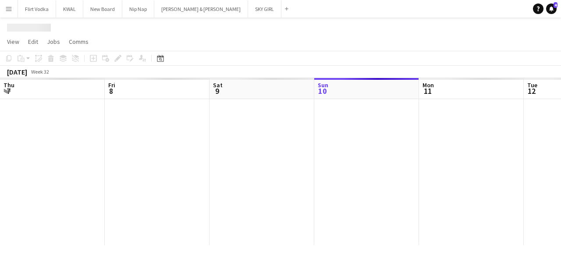
scroll to position [0, 209]
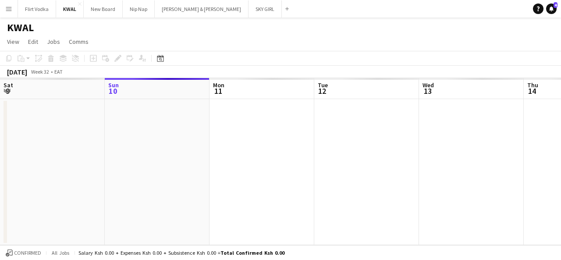
drag, startPoint x: 127, startPoint y: 123, endPoint x: 167, endPoint y: 122, distance: 39.4
click at [167, 122] on app-calendar-viewport "Thu 7 Fri 8 Sat 9 Sun 10 Mon 11 Tue 12 Wed 13 Thu 14 Fri 15 Sat 16 Sun 17" at bounding box center [280, 161] width 561 height 167
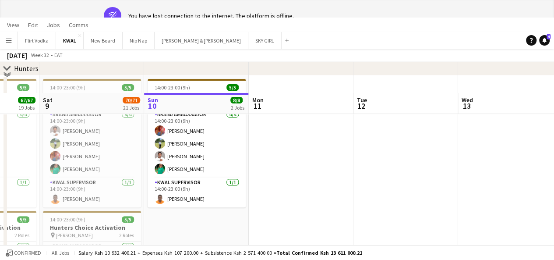
scroll to position [138, 0]
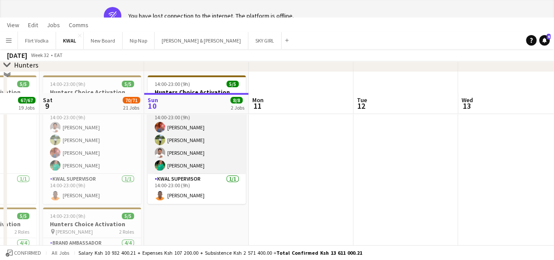
click at [190, 138] on app-card-role "Brand Ambassador [DATE] 14:00-23:00 (9h) [PERSON_NAME] nasambu JUNE [PERSON_NAM…" at bounding box center [197, 140] width 98 height 68
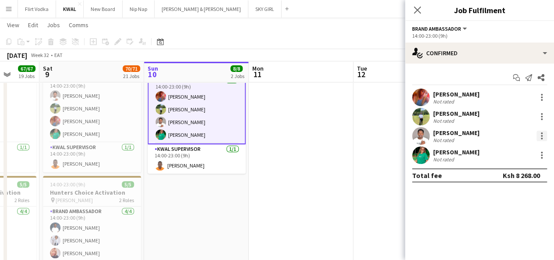
click at [540, 135] on div at bounding box center [542, 136] width 11 height 11
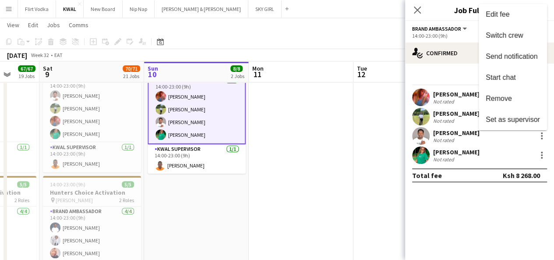
click at [543, 155] on div at bounding box center [277, 130] width 554 height 260
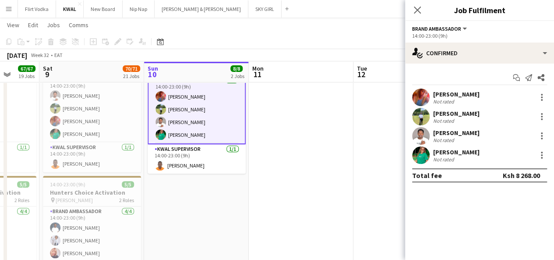
click at [543, 155] on div at bounding box center [542, 155] width 2 height 2
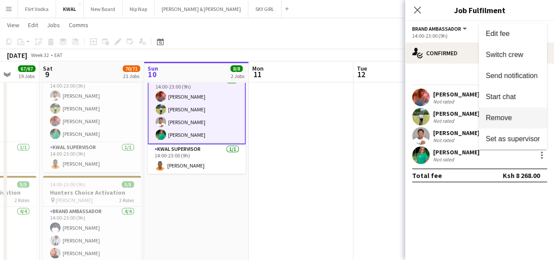
click at [513, 117] on span "Remove" at bounding box center [513, 118] width 54 height 8
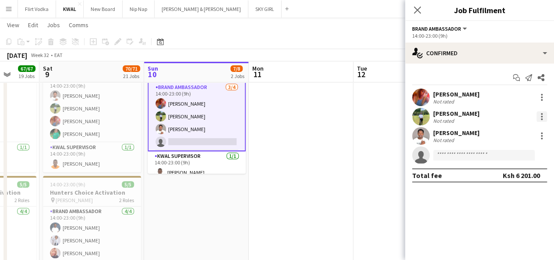
click at [543, 118] on div at bounding box center [542, 116] width 11 height 11
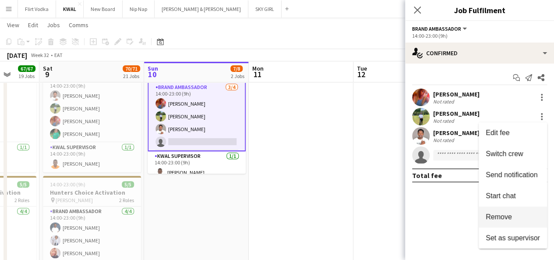
click at [502, 211] on button "Remove" at bounding box center [513, 216] width 68 height 21
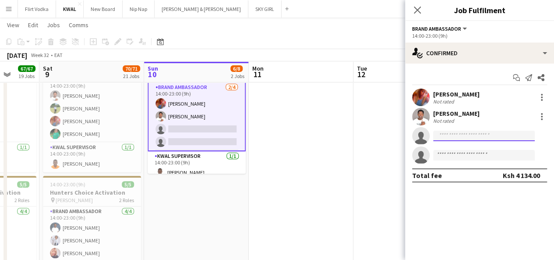
click at [458, 135] on input at bounding box center [484, 136] width 102 height 11
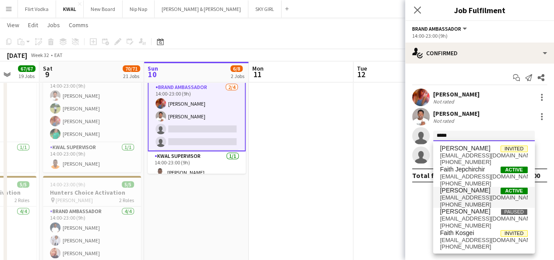
type input "*****"
click at [466, 192] on span "[PERSON_NAME]" at bounding box center [465, 190] width 50 height 7
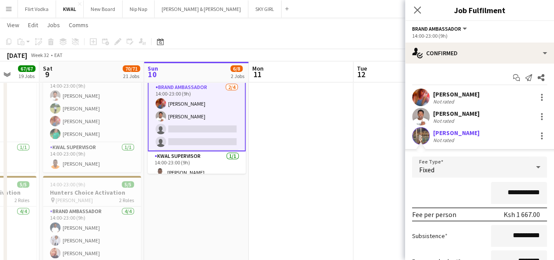
click at [547, 238] on form "**********" at bounding box center [479, 237] width 149 height 162
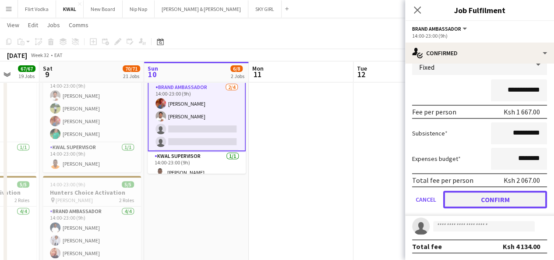
click at [510, 204] on button "Confirm" at bounding box center [496, 200] width 104 height 18
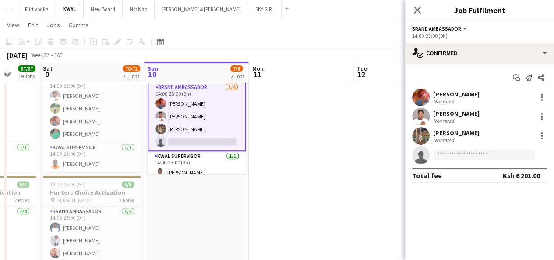
scroll to position [0, 0]
click at [476, 156] on input at bounding box center [484, 155] width 102 height 11
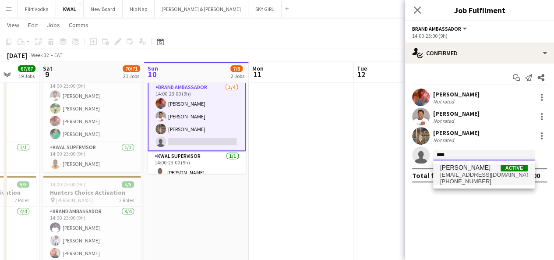
type input "****"
click at [468, 183] on span "[PHONE_NUMBER]" at bounding box center [484, 181] width 88 height 7
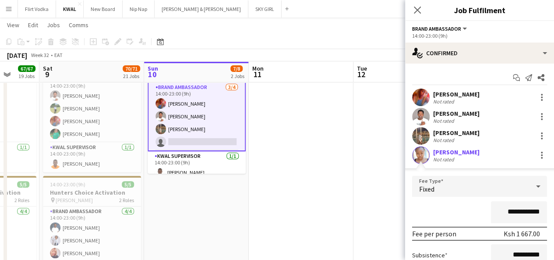
scroll to position [103, 0]
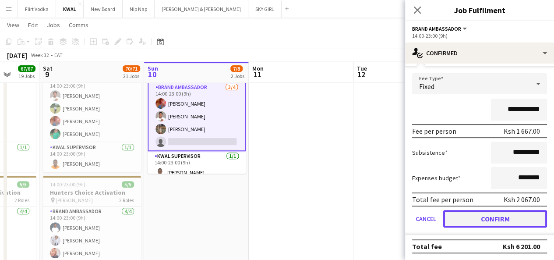
click at [505, 221] on button "Confirm" at bounding box center [496, 219] width 104 height 18
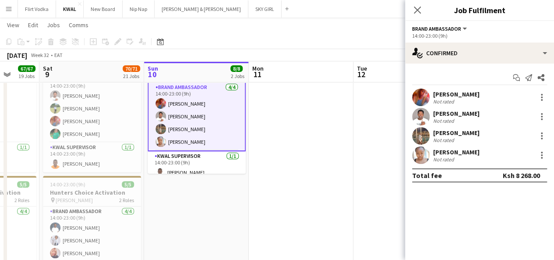
scroll to position [0, 0]
click at [423, 137] on app-user-avatar at bounding box center [421, 136] width 18 height 18
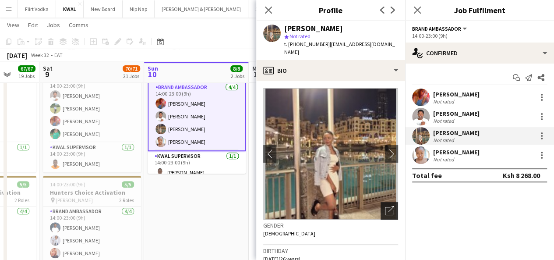
click at [385, 206] on icon "Open photos pop-in" at bounding box center [389, 210] width 9 height 9
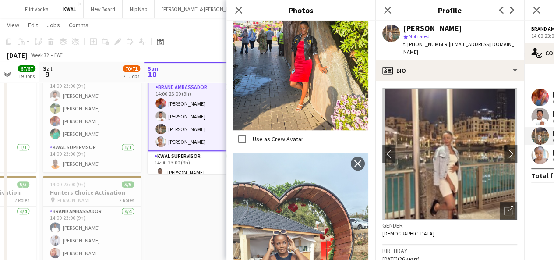
scroll to position [223, 0]
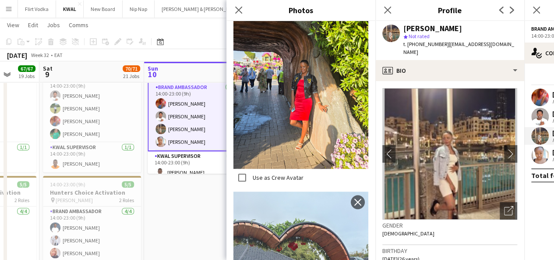
click at [315, 111] on img at bounding box center [301, 79] width 135 height 180
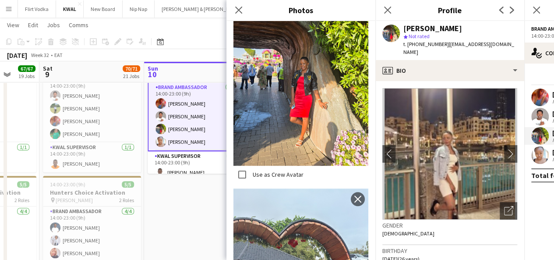
click at [294, 146] on img at bounding box center [301, 76] width 135 height 180
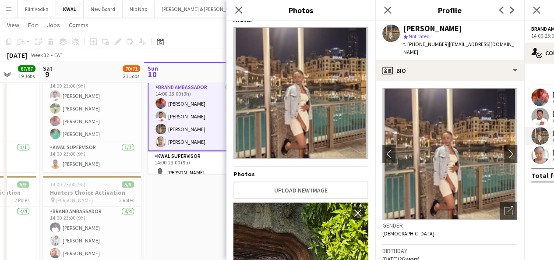
scroll to position [3, 0]
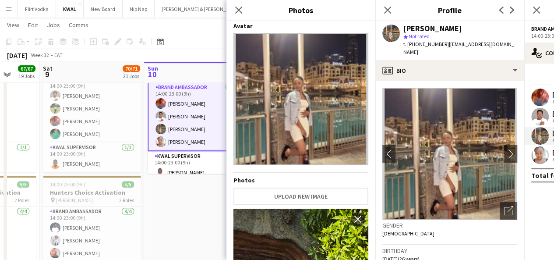
click at [187, 142] on app-card-role "Brand Ambassador [DATE] 14:00-23:00 (9h) [PERSON_NAME] [PERSON_NAME] [PERSON_NA…" at bounding box center [197, 117] width 98 height 70
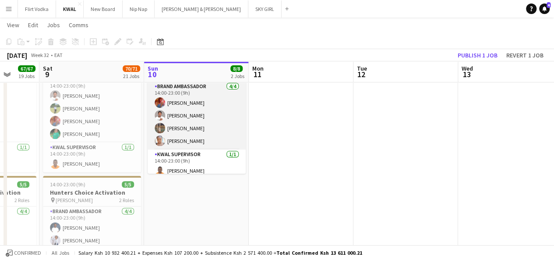
click at [187, 142] on app-card-role "Brand Ambassador [DATE] 14:00-23:00 (9h) [PERSON_NAME] [PERSON_NAME] [PERSON_NA…" at bounding box center [197, 116] width 98 height 68
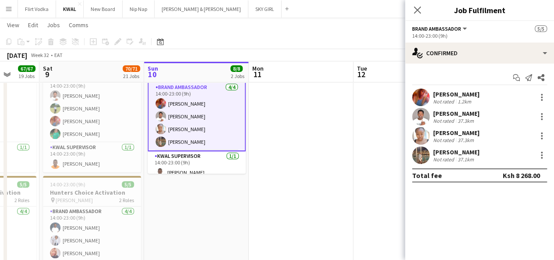
click at [418, 134] on app-user-avatar at bounding box center [421, 136] width 18 height 18
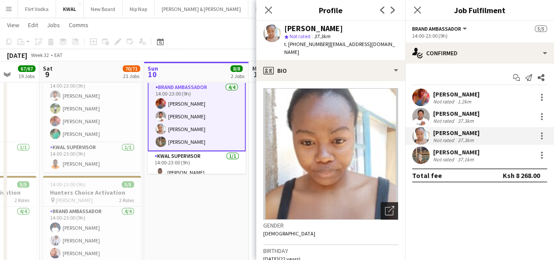
click at [385, 206] on icon "Open photos pop-in" at bounding box center [389, 210] width 9 height 9
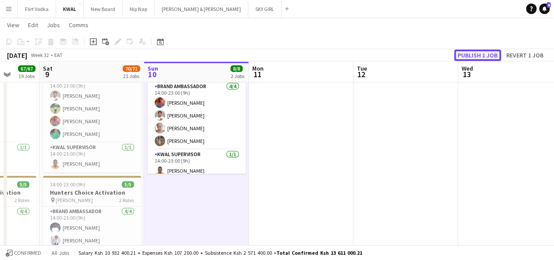
click at [474, 50] on button "Publish 1 job" at bounding box center [477, 55] width 47 height 11
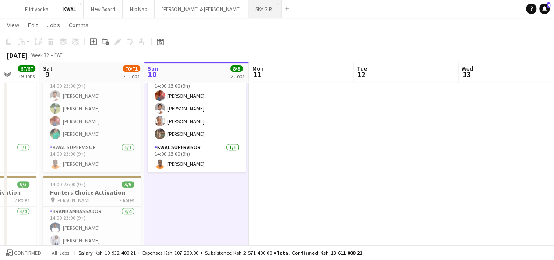
click at [248, 11] on button "SKY GIRL Close" at bounding box center [264, 8] width 33 height 17
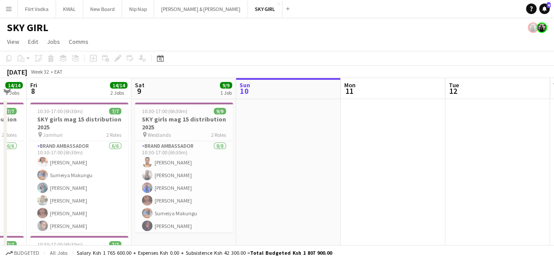
scroll to position [0, 276]
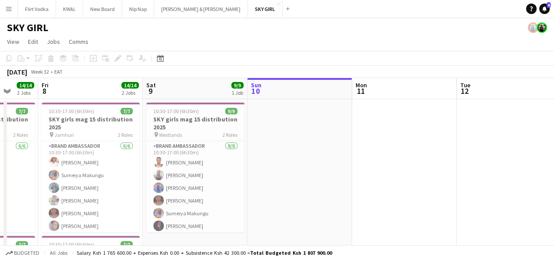
drag, startPoint x: 117, startPoint y: 149, endPoint x: 260, endPoint y: 114, distance: 147.1
click at [260, 114] on app-calendar-viewport "Tue 5 Wed 6 7/7 1 Job Thu 7 14/14 2 Jobs Fri 8 14/14 2 Jobs Sat 9 9/9 1 Job Sun…" at bounding box center [277, 230] width 554 height 305
click at [186, 121] on h3 "SKY girls mag 15 distribution 2025" at bounding box center [195, 123] width 98 height 16
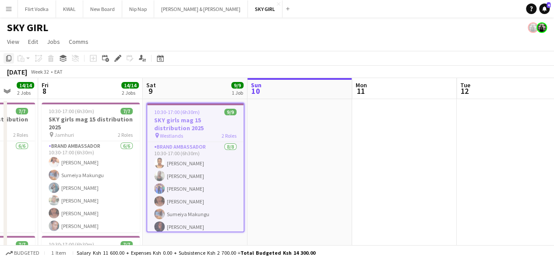
click at [6, 57] on icon "Copy" at bounding box center [8, 58] width 7 height 7
click at [277, 114] on app-date-cell at bounding box center [300, 241] width 105 height 284
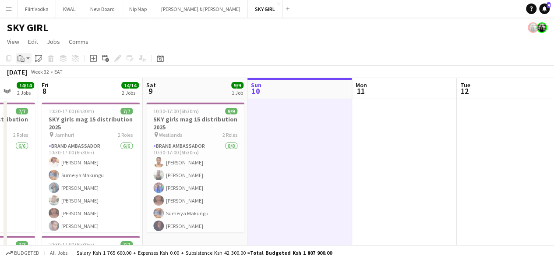
click at [28, 56] on app-action-btn "Paste" at bounding box center [24, 58] width 16 height 11
click at [221, 117] on h3 "SKY girls mag 15 distribution 2025" at bounding box center [195, 123] width 98 height 16
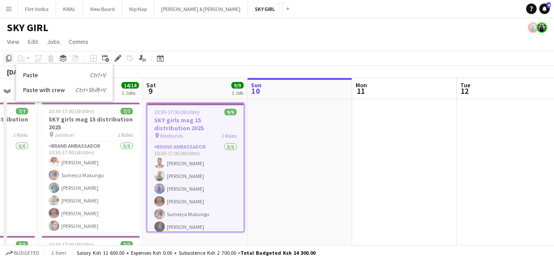
click at [10, 57] on icon "Copy" at bounding box center [8, 58] width 7 height 7
click at [293, 111] on app-date-cell at bounding box center [300, 241] width 105 height 284
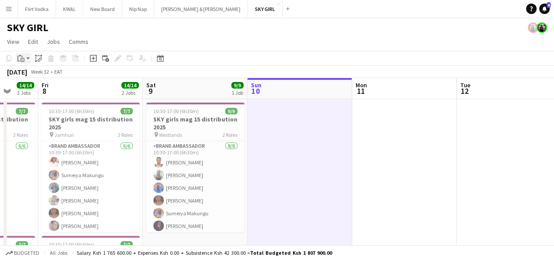
click at [25, 60] on div "Paste" at bounding box center [21, 58] width 11 height 11
click at [34, 77] on link "Paste Ctrl+V" at bounding box center [64, 75] width 82 height 8
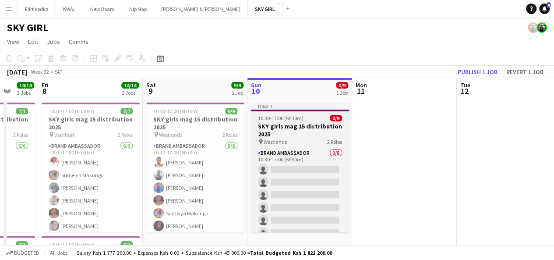
click at [287, 138] on div "pin Westlands 2 Roles" at bounding box center [300, 141] width 98 height 7
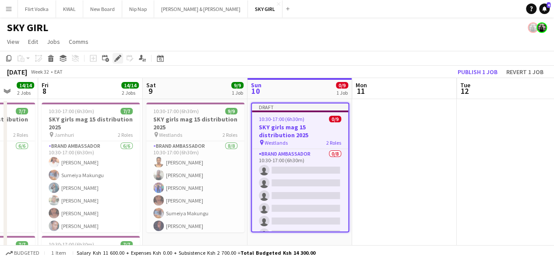
click at [114, 57] on icon "Edit" at bounding box center [117, 58] width 7 height 7
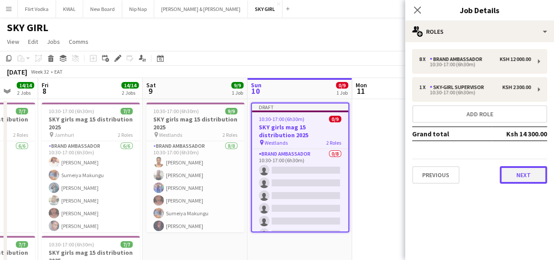
click at [525, 177] on button "Next" at bounding box center [523, 175] width 47 height 18
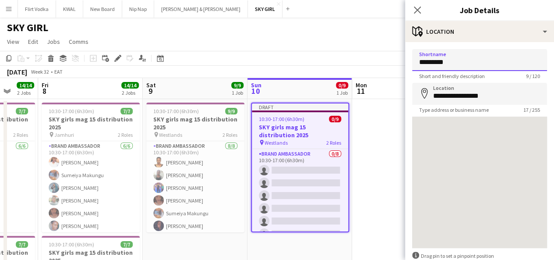
drag, startPoint x: 458, startPoint y: 57, endPoint x: 335, endPoint y: 67, distance: 122.8
click at [335, 67] on body "Menu Boards Boards Boards All jobs Status Workforce Workforce My Workforce Recr…" at bounding box center [277, 199] width 554 height 398
drag, startPoint x: 443, startPoint y: 62, endPoint x: 405, endPoint y: 50, distance: 39.8
click at [405, 50] on form "**********" at bounding box center [479, 175] width 149 height 253
type input "****"
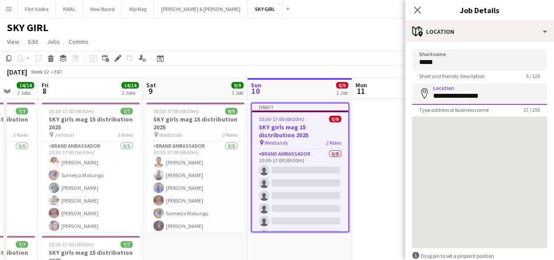
drag, startPoint x: 494, startPoint y: 98, endPoint x: 404, endPoint y: 94, distance: 90.8
click at [404, 94] on body "Menu Boards Boards Boards All jobs Status Workforce Workforce My Workforce Recr…" at bounding box center [277, 199] width 554 height 398
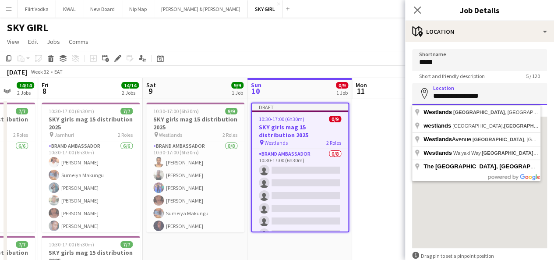
paste input
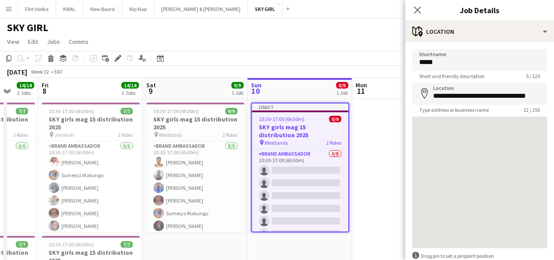
type input "**********"
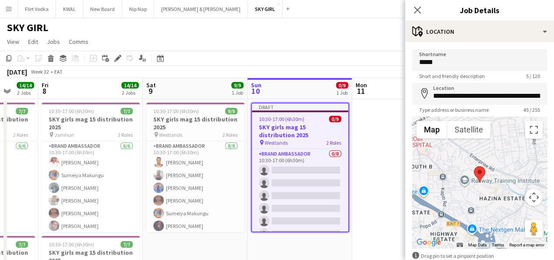
scroll to position [50, 0]
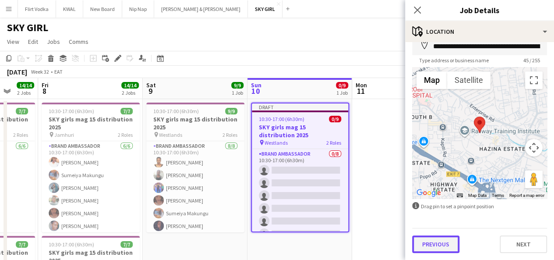
click at [445, 241] on button "Previous" at bounding box center [435, 244] width 47 height 18
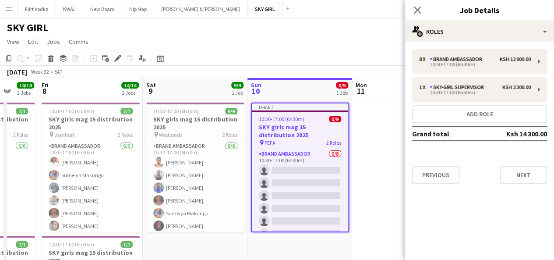
scroll to position [0, 0]
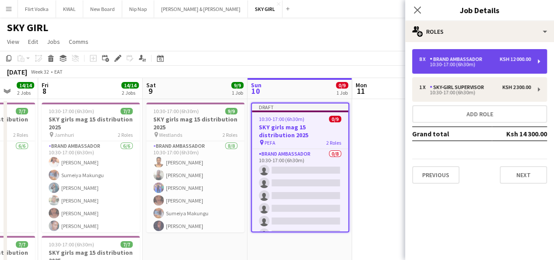
click at [474, 69] on div "8 x Brand Ambassador Ksh 12 000.00 10:30-17:00 (6h30m)" at bounding box center [479, 61] width 135 height 25
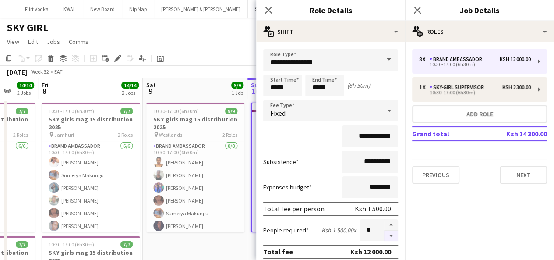
click at [384, 231] on button "button" at bounding box center [391, 236] width 14 height 11
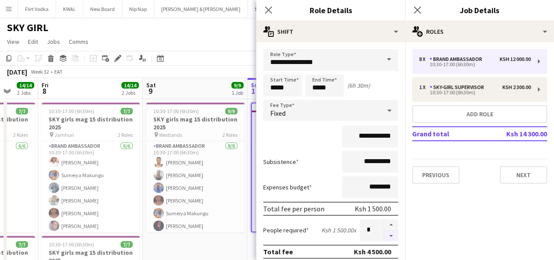
click at [384, 231] on button "button" at bounding box center [391, 236] width 14 height 11
type input "*"
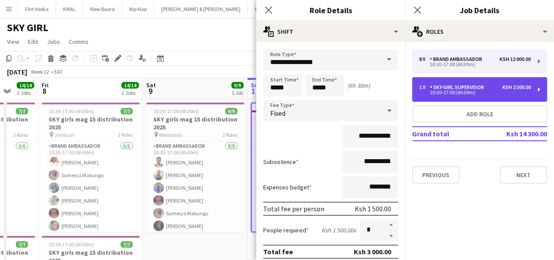
click at [473, 99] on div "1 x SKY-GIRL SUPERVISOR [PERSON_NAME] 2 300.00 10:30-17:00 (6h30m)" at bounding box center [479, 89] width 135 height 25
type input "**********"
type input "*"
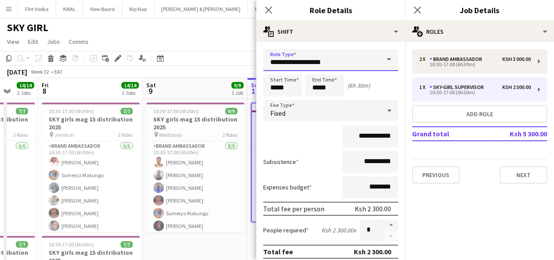
click at [340, 64] on input "**********" at bounding box center [330, 60] width 135 height 22
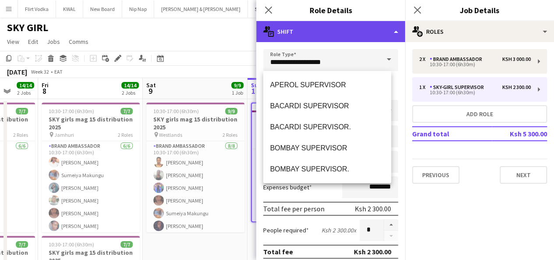
click at [353, 24] on div "multiple-actions-text Shift" at bounding box center [330, 31] width 149 height 21
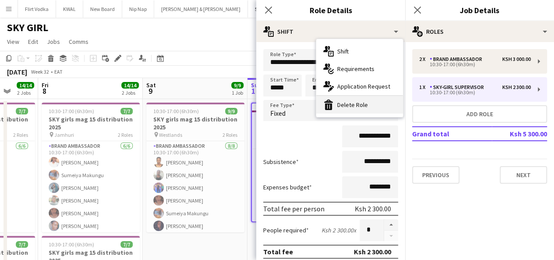
click at [352, 109] on div "bin-2 Delete Role" at bounding box center [359, 105] width 87 height 18
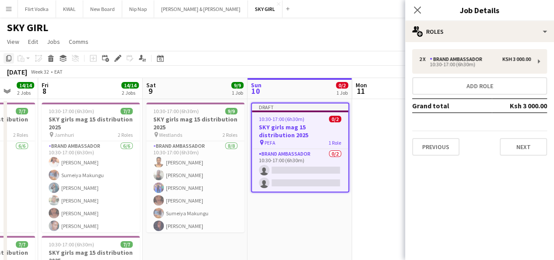
click at [8, 61] on icon "Copy" at bounding box center [8, 58] width 7 height 7
click at [298, 221] on app-date-cell "Draft 10:30-17:00 (6h30m) 0/2 SKY girls mag 15 distribution 2025 pin PEFA 1 Rol…" at bounding box center [300, 241] width 105 height 284
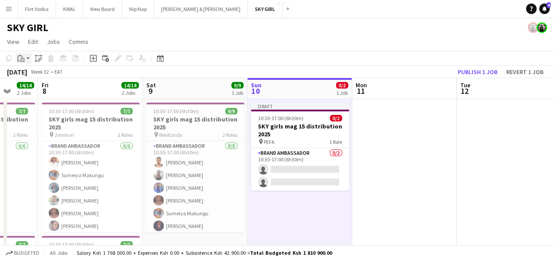
click at [30, 57] on app-action-btn "Paste" at bounding box center [24, 58] width 16 height 11
click at [28, 78] on link "Paste Ctrl+V" at bounding box center [64, 75] width 82 height 8
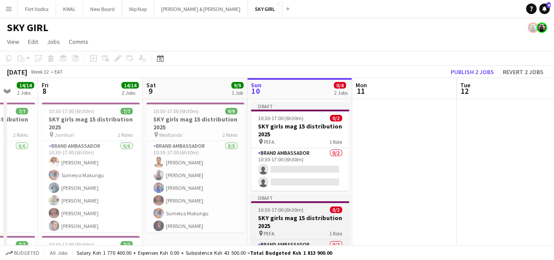
click at [295, 218] on h3 "SKY girls mag 15 distribution 2025" at bounding box center [300, 222] width 98 height 16
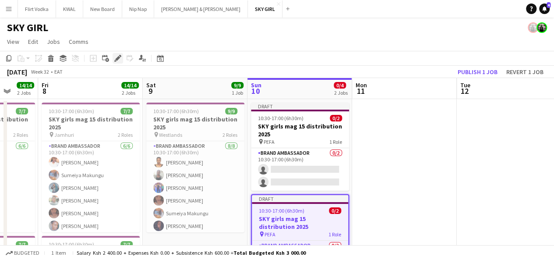
click at [115, 62] on div "Edit" at bounding box center [118, 58] width 11 height 11
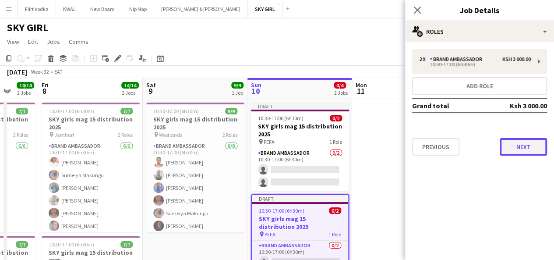
click at [526, 146] on button "Next" at bounding box center [523, 147] width 47 height 18
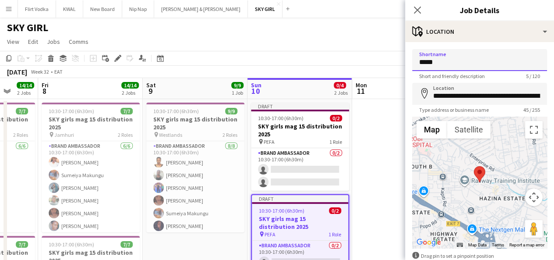
drag, startPoint x: 468, startPoint y: 65, endPoint x: 358, endPoint y: 57, distance: 109.8
click at [358, 57] on body "Menu Boards Boards Boards All jobs Status Workforce Workforce My Workforce Recr…" at bounding box center [277, 199] width 554 height 398
drag, startPoint x: 476, startPoint y: 62, endPoint x: 412, endPoint y: 63, distance: 64.4
click at [412, 63] on input "**********" at bounding box center [479, 60] width 135 height 22
type input "**********"
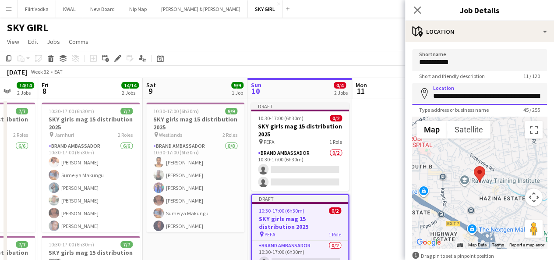
scroll to position [0, 48]
drag, startPoint x: 434, startPoint y: 94, endPoint x: 558, endPoint y: 93, distance: 124.5
click at [554, 93] on html "Menu Boards Boards Boards All jobs Status Workforce Workforce My Workforce Recr…" at bounding box center [277, 199] width 554 height 398
paste input
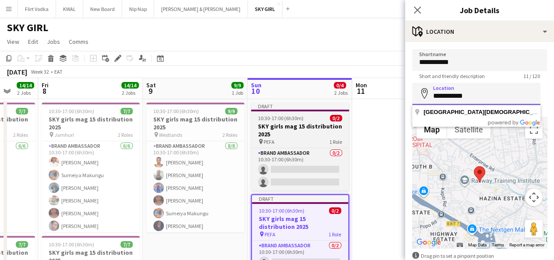
scroll to position [0, 0]
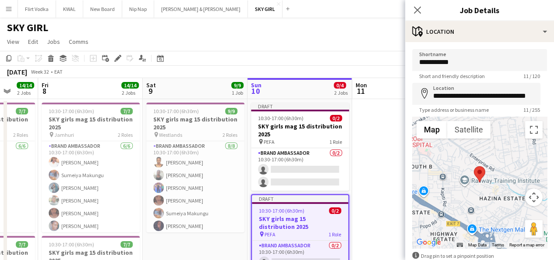
type input "**********"
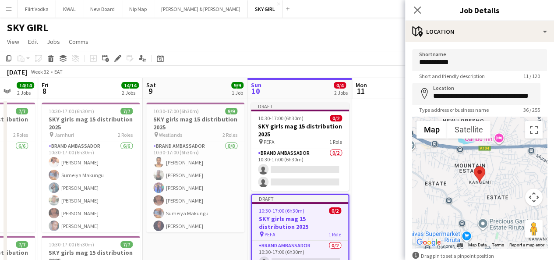
click at [374, 174] on app-date-cell at bounding box center [404, 241] width 105 height 284
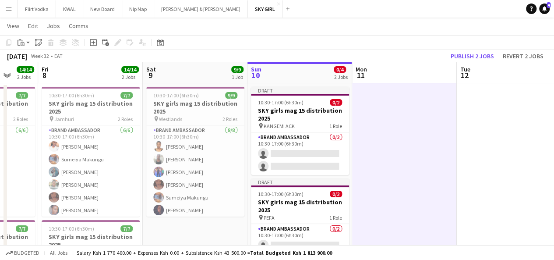
scroll to position [16, 0]
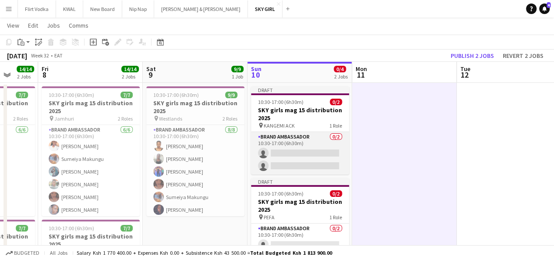
click at [323, 155] on app-card-role "Brand Ambassador 0/2 10:30-17:00 (6h30m) single-neutral-actions single-neutral-…" at bounding box center [300, 153] width 98 height 43
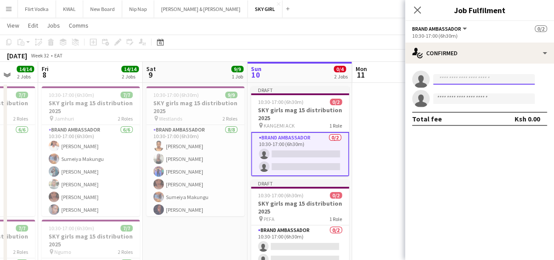
click at [458, 80] on input at bounding box center [484, 79] width 102 height 11
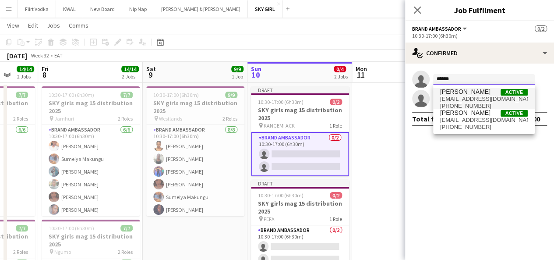
type input "******"
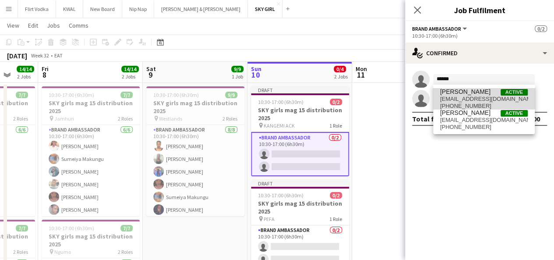
click at [466, 96] on span "[EMAIL_ADDRESS][DOMAIN_NAME]" at bounding box center [484, 99] width 88 height 7
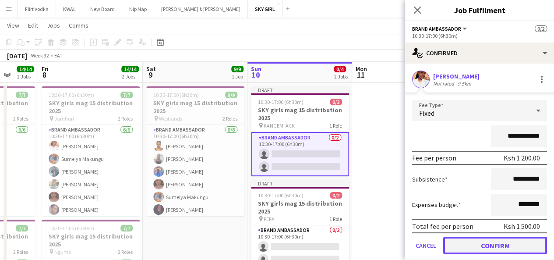
click at [476, 251] on button "Confirm" at bounding box center [496, 246] width 104 height 18
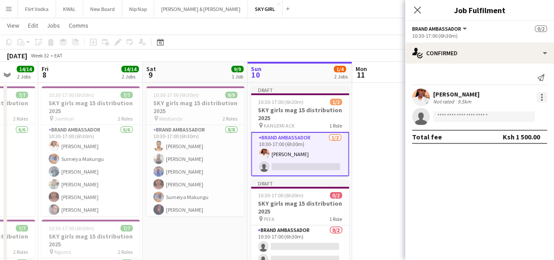
click at [543, 98] on div at bounding box center [542, 97] width 11 height 11
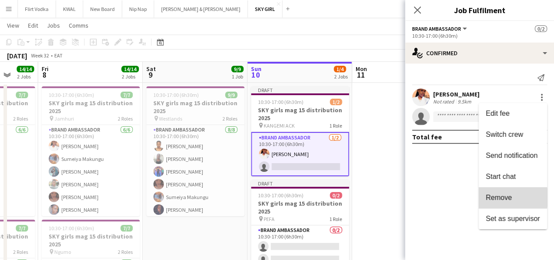
click at [504, 197] on span "Remove" at bounding box center [499, 197] width 26 height 7
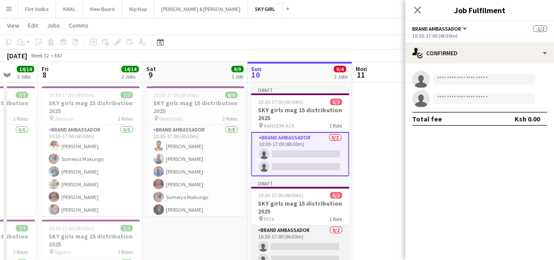
click at [326, 253] on app-card-role "Brand Ambassador 0/2 10:30-17:00 (6h30m) single-neutral-actions single-neutral-…" at bounding box center [300, 246] width 98 height 43
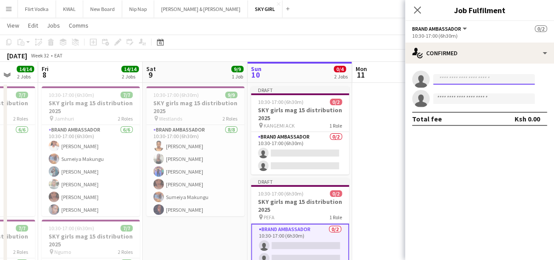
click at [466, 82] on input at bounding box center [484, 79] width 102 height 11
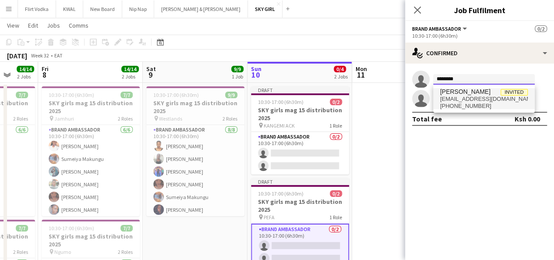
type input "********"
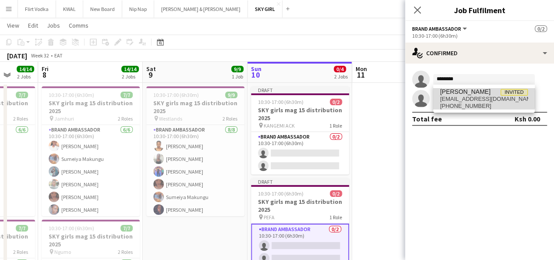
click at [470, 94] on span "[PERSON_NAME]" at bounding box center [465, 91] width 50 height 7
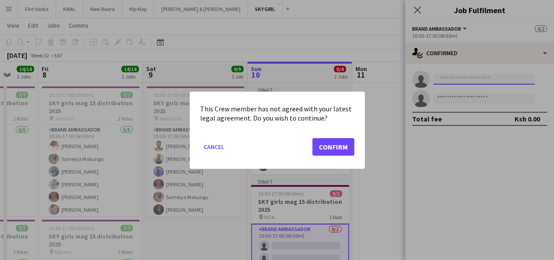
scroll to position [0, 0]
click at [346, 149] on button "Confirm" at bounding box center [333, 147] width 42 height 18
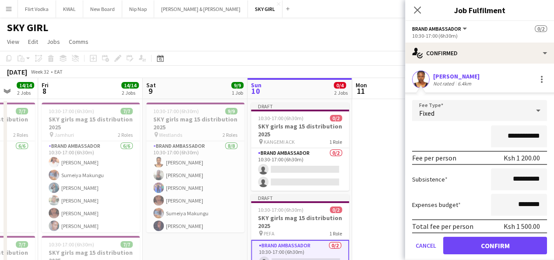
scroll to position [16, 0]
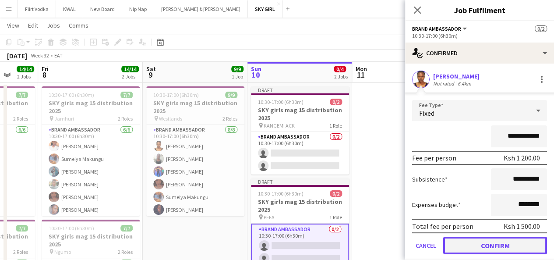
click at [479, 248] on button "Confirm" at bounding box center [496, 246] width 104 height 18
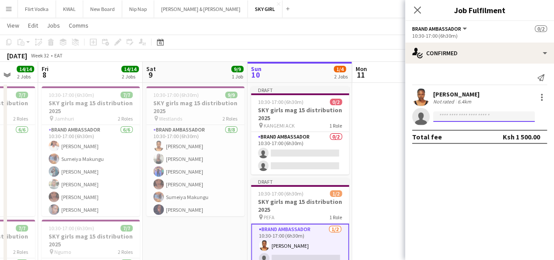
click at [454, 114] on input at bounding box center [484, 116] width 102 height 11
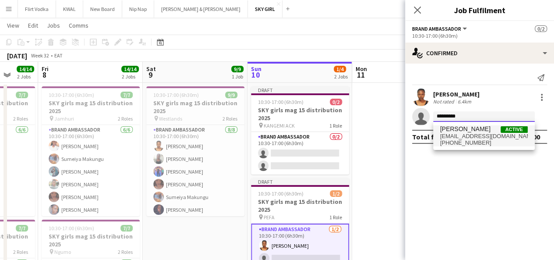
type input "*********"
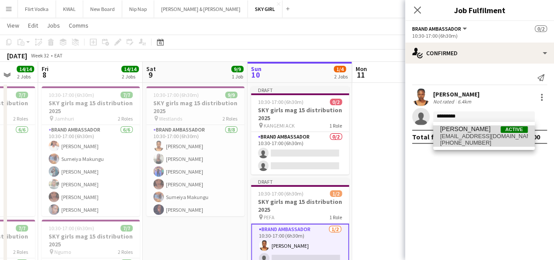
click at [457, 138] on span "[EMAIL_ADDRESS][DOMAIN_NAME]" at bounding box center [484, 136] width 88 height 7
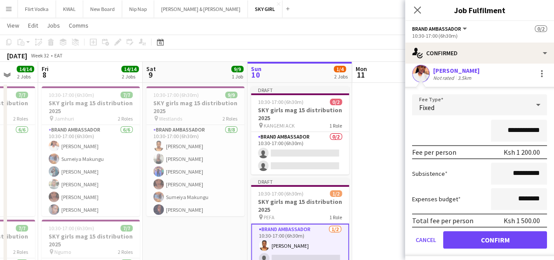
scroll to position [64, 0]
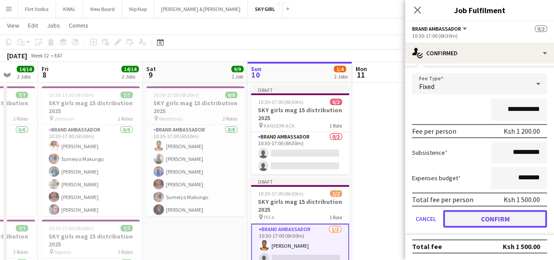
click at [502, 217] on button "Confirm" at bounding box center [496, 219] width 104 height 18
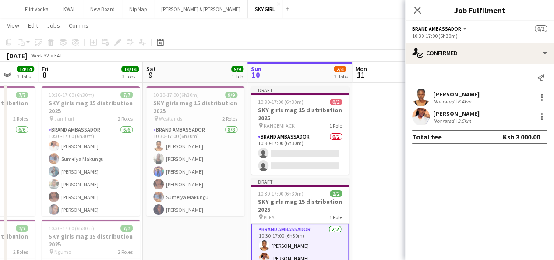
scroll to position [0, 0]
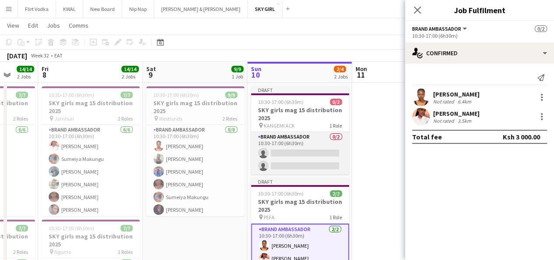
click at [284, 158] on app-card-role "Brand Ambassador 0/2 10:30-17:00 (6h30m) single-neutral-actions single-neutral-…" at bounding box center [300, 153] width 98 height 43
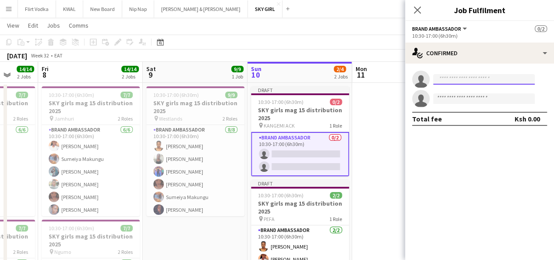
click at [455, 77] on input at bounding box center [484, 79] width 102 height 11
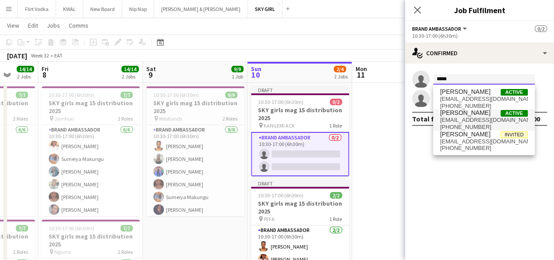
type input "*****"
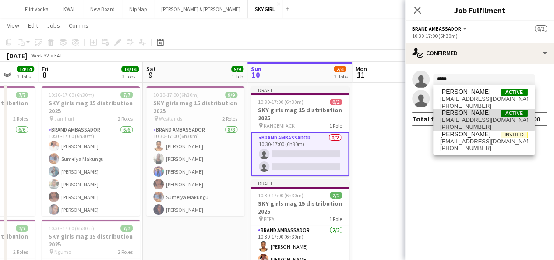
click at [470, 117] on span "[EMAIL_ADDRESS][DOMAIN_NAME]" at bounding box center [484, 120] width 88 height 7
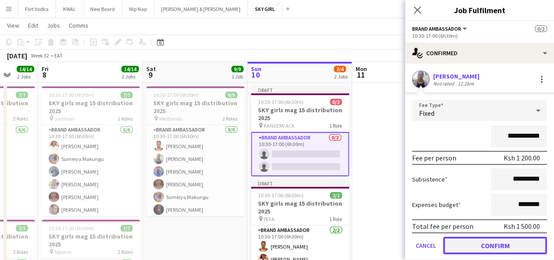
click at [495, 242] on button "Confirm" at bounding box center [496, 246] width 104 height 18
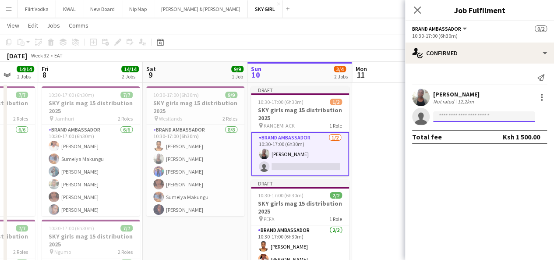
click at [451, 117] on input at bounding box center [484, 116] width 102 height 11
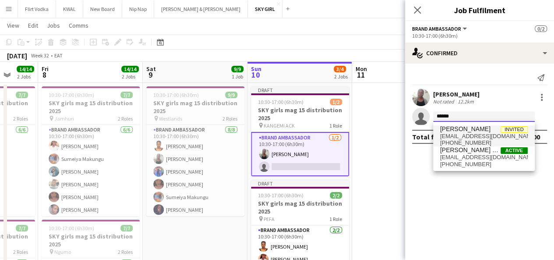
type input "******"
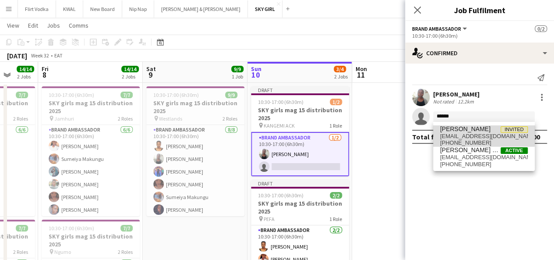
click at [462, 135] on span "[EMAIL_ADDRESS][DOMAIN_NAME]" at bounding box center [484, 136] width 88 height 7
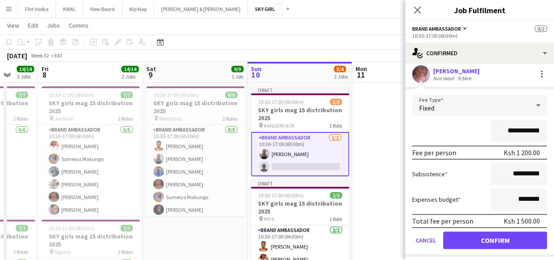
scroll to position [64, 0]
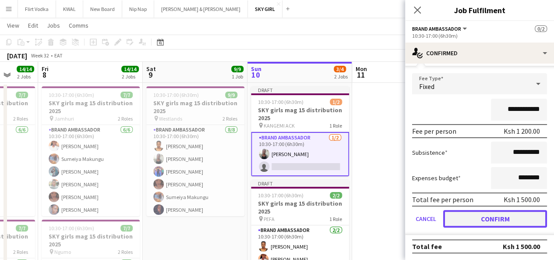
click at [512, 220] on button "Confirm" at bounding box center [496, 219] width 104 height 18
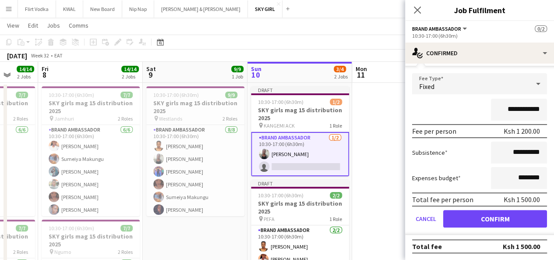
scroll to position [0, 0]
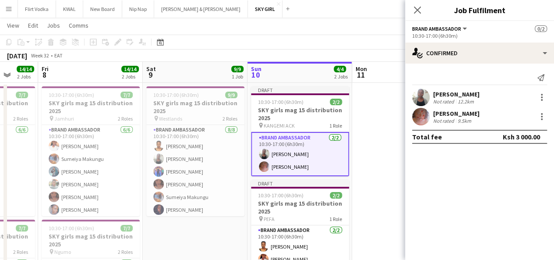
click at [391, 159] on app-date-cell at bounding box center [404, 225] width 105 height 284
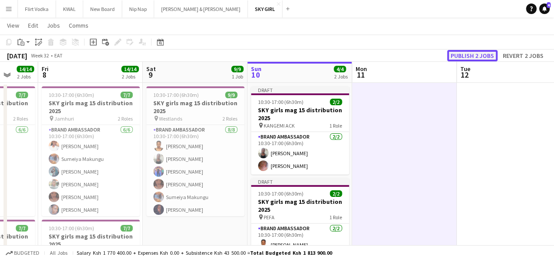
click at [461, 54] on button "Publish 2 jobs" at bounding box center [472, 55] width 50 height 11
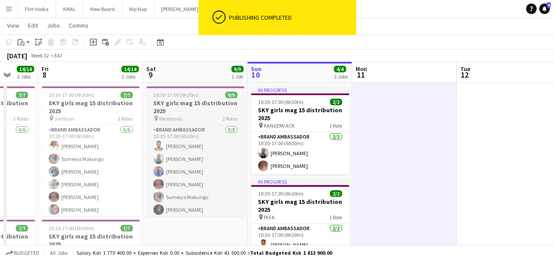
click at [158, 95] on span "10:30-17:00 (6h30m)" at bounding box center [176, 95] width 46 height 7
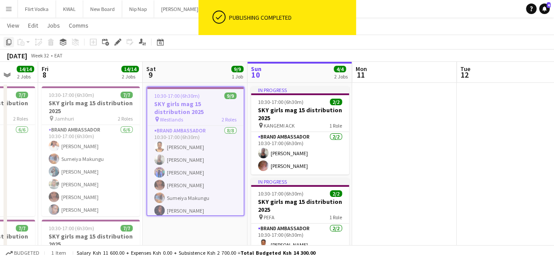
click at [5, 45] on div "Copy" at bounding box center [9, 42] width 11 height 11
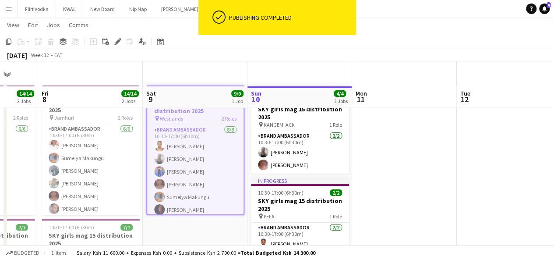
scroll to position [137, 0]
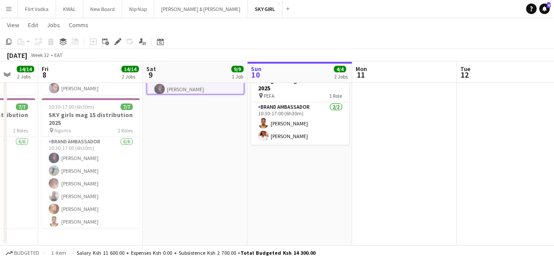
click at [294, 169] on app-date-cell "In progress 10:30-17:00 (6h30m) 2/2 SKY girls mag 15 distribution 2025 pin KANG…" at bounding box center [300, 103] width 105 height 284
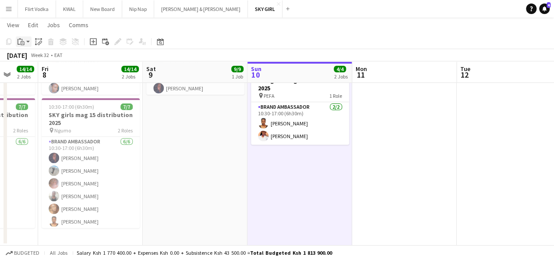
click at [28, 41] on app-action-btn "Paste" at bounding box center [24, 41] width 16 height 11
click at [30, 60] on link "Paste Ctrl+V" at bounding box center [64, 58] width 82 height 8
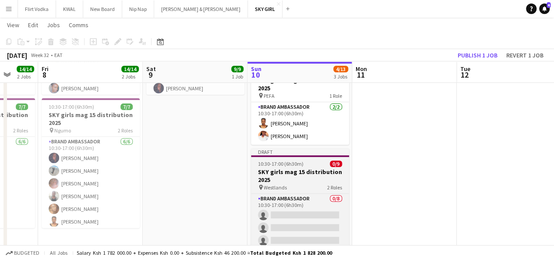
click at [275, 166] on span "10:30-17:00 (6h30m)" at bounding box center [281, 163] width 46 height 7
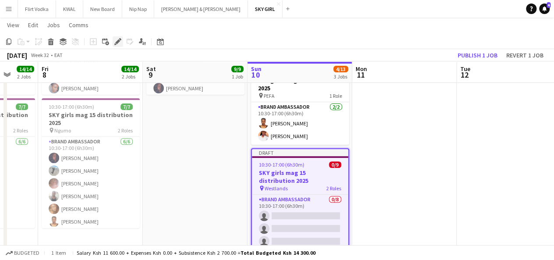
click at [118, 41] on icon at bounding box center [117, 41] width 5 height 5
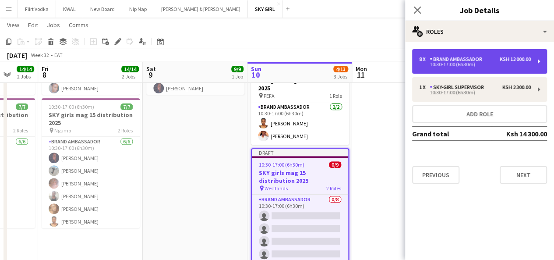
click at [472, 50] on div "8 x Brand Ambassador Ksh 12 000.00 10:30-17:00 (6h30m)" at bounding box center [479, 61] width 135 height 25
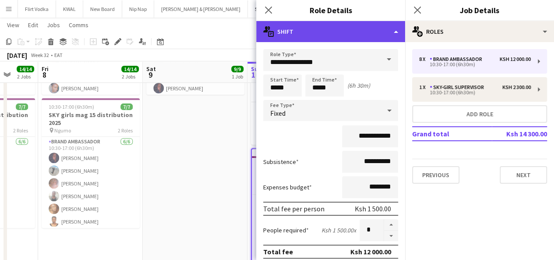
click at [330, 41] on div "multiple-actions-text Shift" at bounding box center [330, 31] width 149 height 21
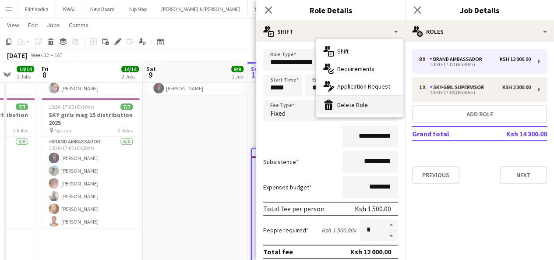
click at [341, 103] on div "bin-2 Delete Role" at bounding box center [359, 105] width 87 height 18
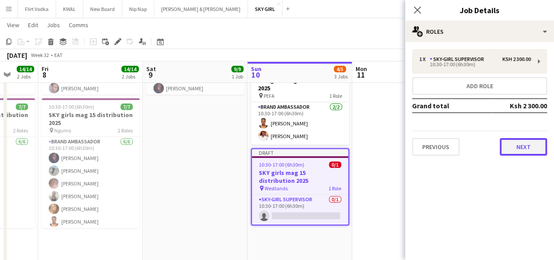
click at [528, 151] on button "Next" at bounding box center [523, 147] width 47 height 18
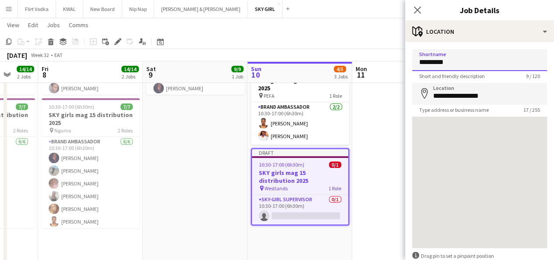
drag, startPoint x: 454, startPoint y: 59, endPoint x: 404, endPoint y: 71, distance: 52.0
click at [404, 71] on body "Menu Boards Boards Boards All jobs Status Workforce Workforce My Workforce Recr…" at bounding box center [277, 87] width 554 height 448
type input "*******"
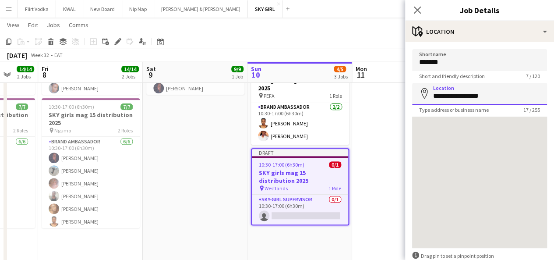
click at [465, 99] on input "**********" at bounding box center [479, 94] width 135 height 22
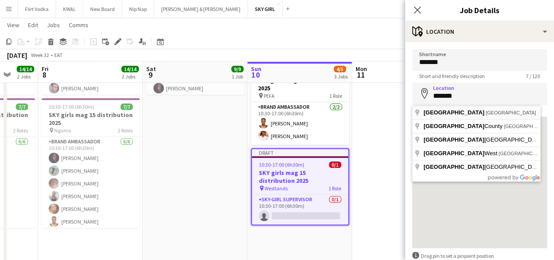
type input "**********"
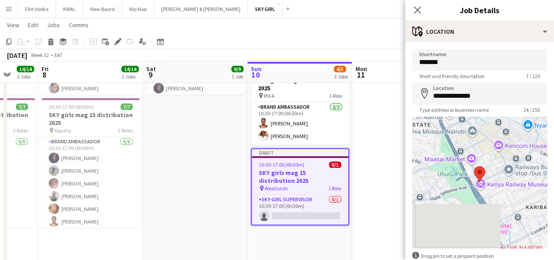
click at [369, 142] on app-date-cell at bounding box center [404, 128] width 105 height 335
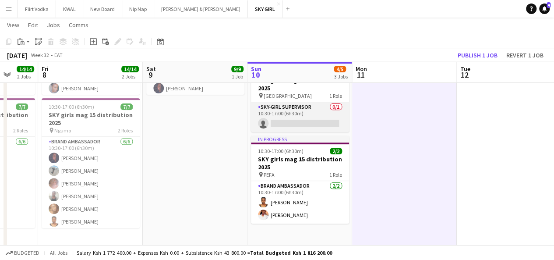
click at [291, 121] on app-card-role "SKY-GIRL SUPERVISOR 0/1 10:30-17:00 (6h30m) single-neutral-actions" at bounding box center [300, 117] width 98 height 30
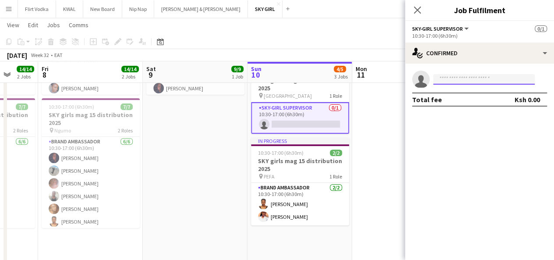
click at [440, 77] on input at bounding box center [484, 79] width 102 height 11
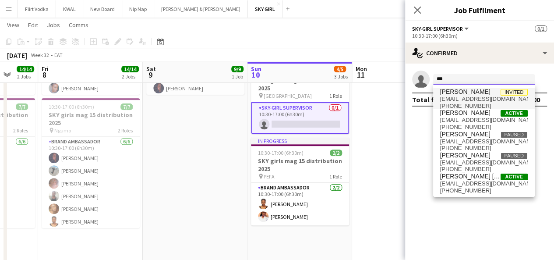
type input "***"
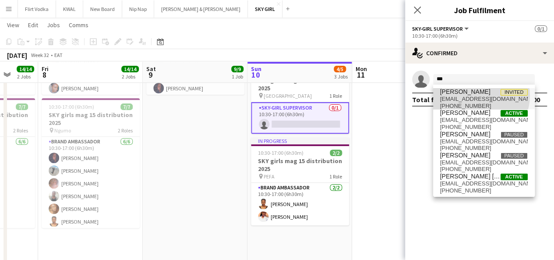
click at [479, 96] on span "[EMAIL_ADDRESS][DOMAIN_NAME]" at bounding box center [484, 99] width 88 height 7
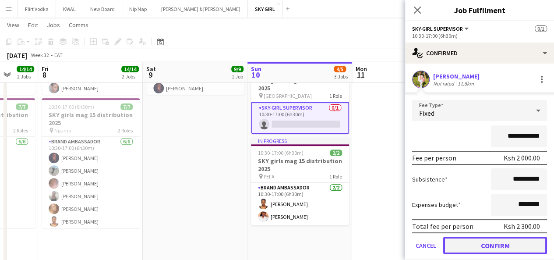
click at [482, 250] on button "Confirm" at bounding box center [496, 246] width 104 height 18
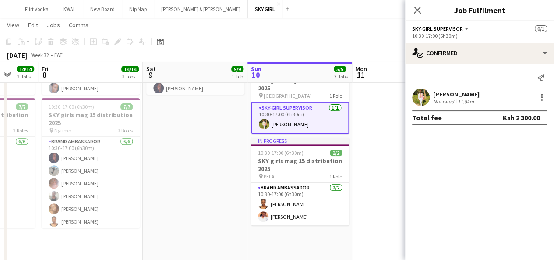
click at [356, 163] on app-date-cell at bounding box center [404, 128] width 105 height 335
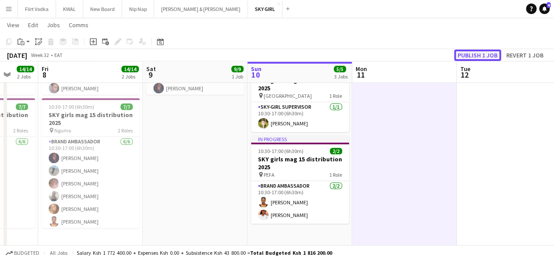
click at [467, 54] on button "Publish 1 job" at bounding box center [477, 55] width 47 height 11
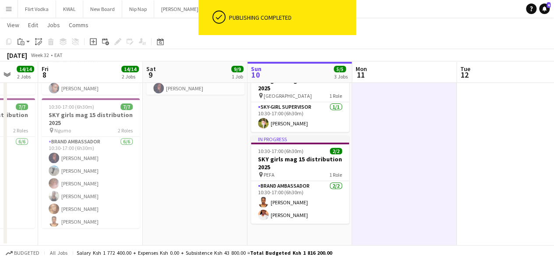
click at [3, 13] on button "Menu" at bounding box center [9, 9] width 18 height 18
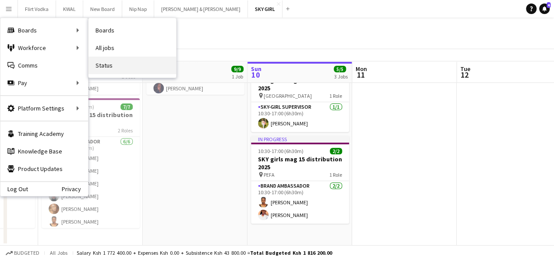
click at [111, 66] on link "Status" at bounding box center [133, 66] width 88 height 18
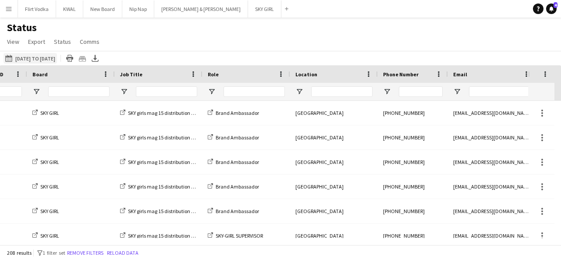
click at [56, 56] on button "[DATE] to [DATE] [DATE] to [DATE]" at bounding box center [30, 58] width 53 height 11
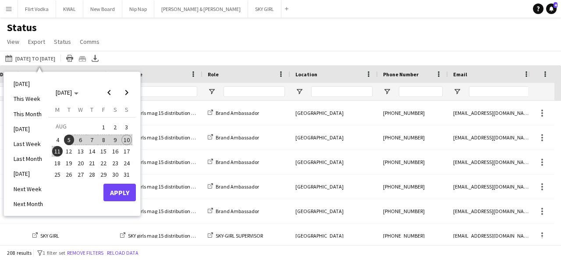
click at [122, 142] on span "10" at bounding box center [126, 140] width 11 height 11
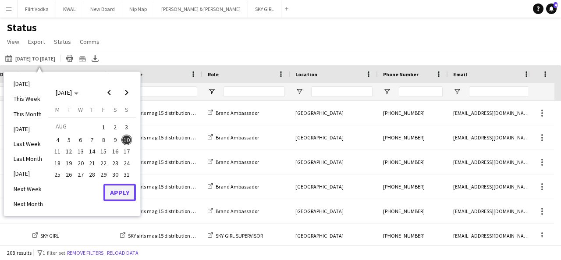
click at [127, 191] on button "Apply" at bounding box center [119, 193] width 32 height 18
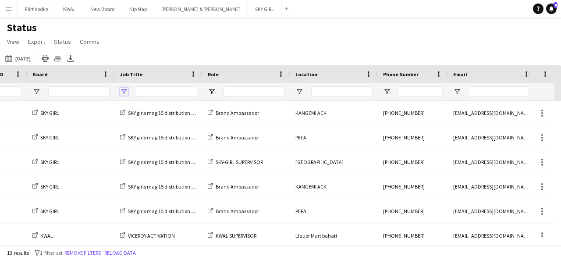
click at [123, 90] on span "Open Filter Menu" at bounding box center [124, 92] width 8 height 8
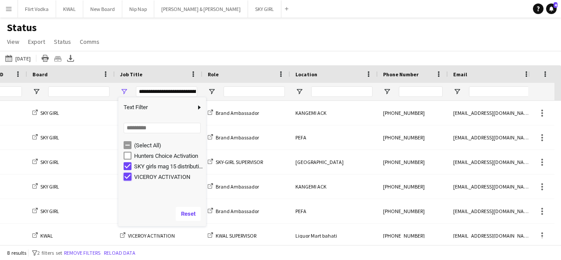
type input "**********"
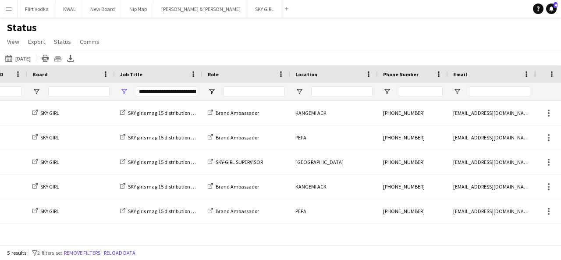
click at [160, 55] on div "[DATE] to [DATE] [DATE] [DATE] This Week This Month [DATE] Last Week Last Month…" at bounding box center [280, 58] width 561 height 14
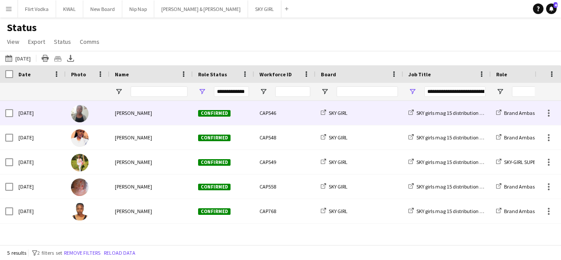
click at [124, 120] on div "[PERSON_NAME]" at bounding box center [151, 113] width 83 height 24
click at [156, 115] on div "[PERSON_NAME]" at bounding box center [151, 113] width 83 height 24
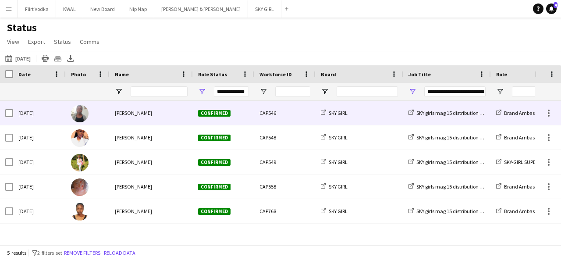
click at [214, 111] on span "Confirmed" at bounding box center [214, 113] width 32 height 7
click at [5, 113] on div at bounding box center [6, 113] width 13 height 24
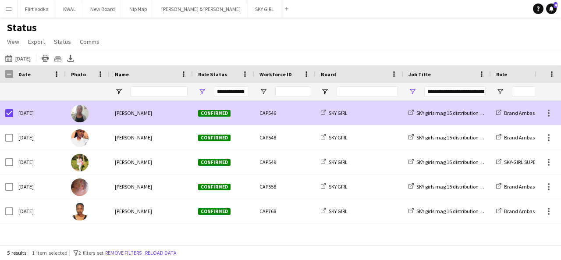
click at [53, 114] on div "[DATE]" at bounding box center [39, 113] width 53 height 24
click at [549, 114] on div at bounding box center [549, 113] width 2 height 2
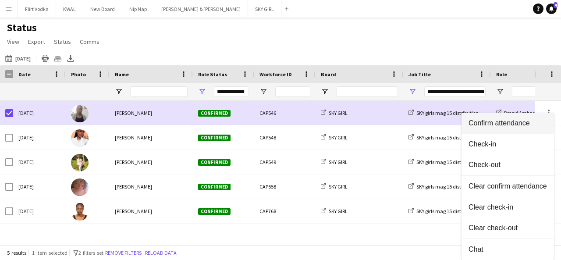
click at [487, 121] on span "Confirm attendance" at bounding box center [507, 123] width 78 height 8
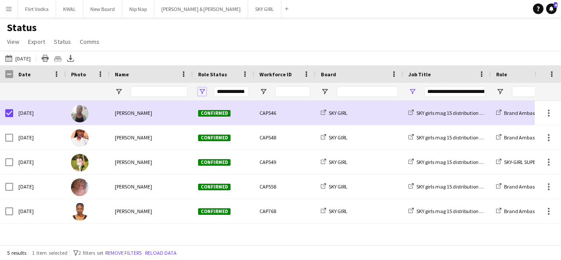
click at [201, 92] on span "Open Filter Menu" at bounding box center [202, 92] width 8 height 8
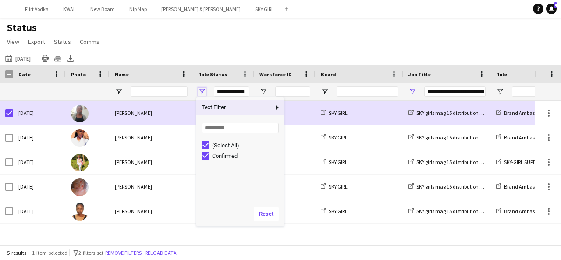
click at [201, 92] on span "Open Filter Menu" at bounding box center [202, 92] width 8 height 8
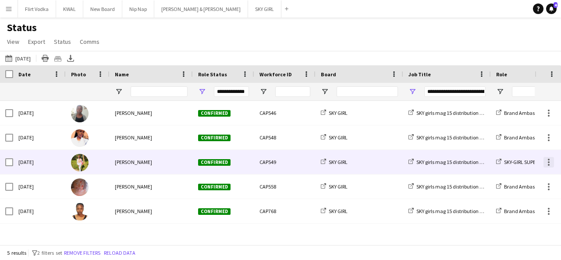
click at [547, 166] on div at bounding box center [548, 162] width 11 height 11
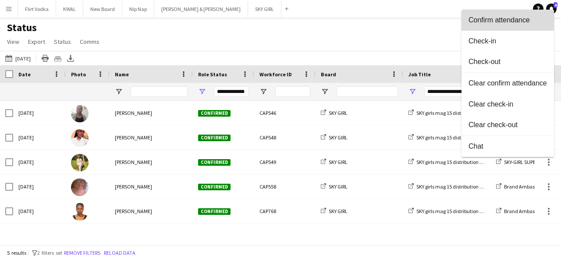
click at [479, 18] on span "Confirm attendance" at bounding box center [507, 20] width 78 height 8
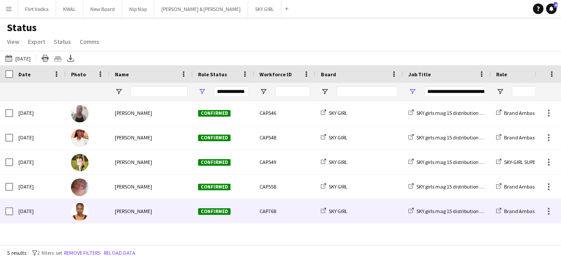
click at [128, 213] on span "[PERSON_NAME]" at bounding box center [133, 211] width 37 height 7
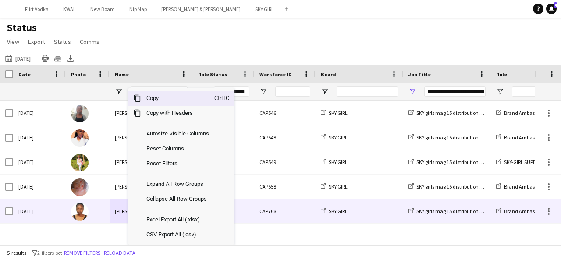
click at [128, 213] on span "[PERSON_NAME]" at bounding box center [133, 211] width 37 height 7
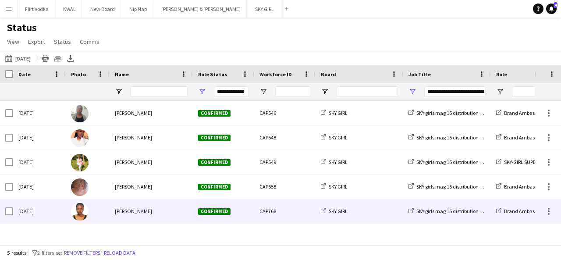
click at [128, 213] on span "[PERSON_NAME]" at bounding box center [133, 211] width 37 height 7
click at [213, 211] on span "Confirmed" at bounding box center [214, 211] width 32 height 7
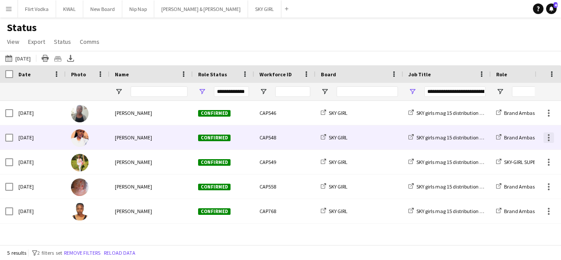
click at [546, 137] on div at bounding box center [548, 137] width 11 height 11
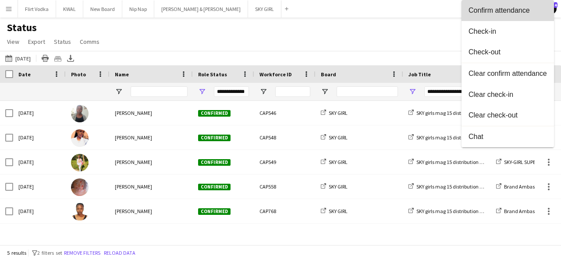
click at [487, 14] on span "Confirm attendance" at bounding box center [507, 11] width 78 height 8
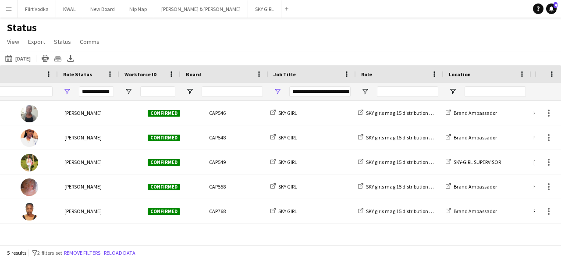
scroll to position [0, 135]
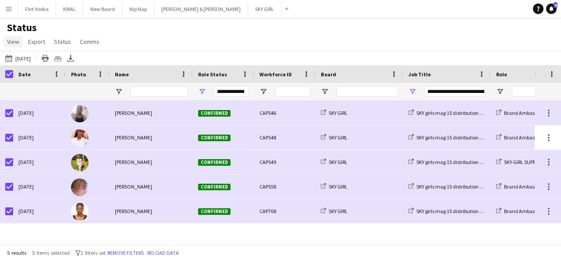
click at [10, 43] on span "View" at bounding box center [13, 42] width 12 height 8
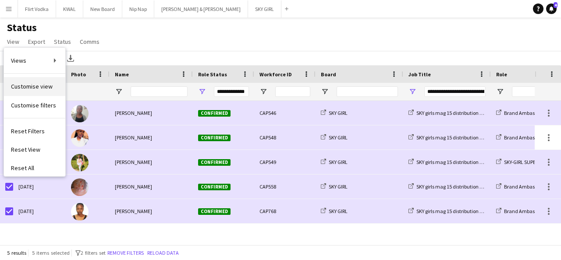
click at [28, 87] on span "Customise view" at bounding box center [32, 86] width 42 height 8
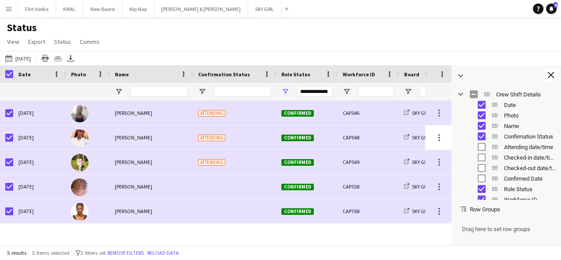
click at [478, 151] on div "Attending date/time" at bounding box center [513, 147] width 86 height 11
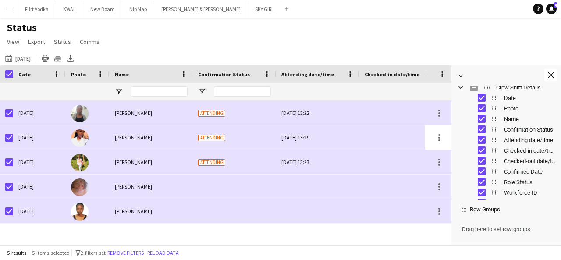
click at [383, 50] on div "Status View Views Default view New view Update view Delete view Edit name Custo…" at bounding box center [280, 36] width 561 height 30
click at [554, 74] on button "Close tool panel" at bounding box center [550, 75] width 13 height 12
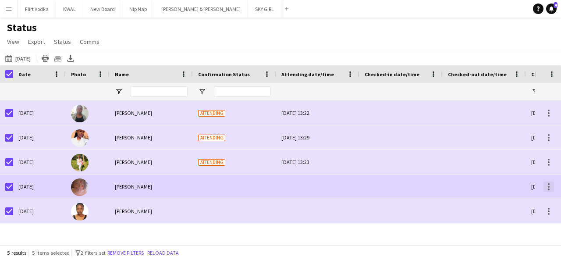
click at [550, 183] on div at bounding box center [548, 186] width 11 height 11
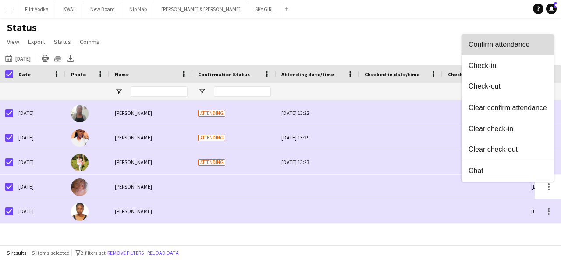
click at [499, 43] on span "Confirm attendance" at bounding box center [507, 45] width 78 height 8
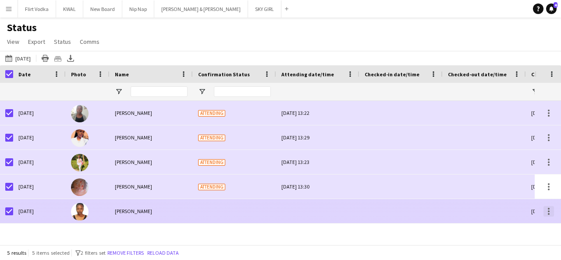
click at [546, 213] on div at bounding box center [548, 211] width 11 height 11
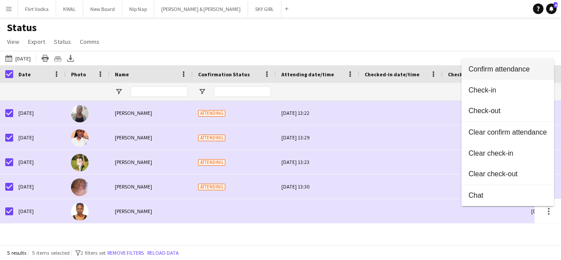
click at [494, 74] on button "Confirm attendance" at bounding box center [507, 69] width 92 height 21
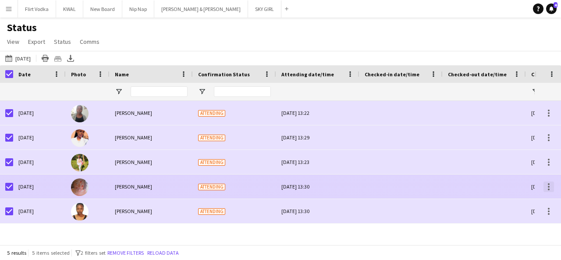
click at [547, 188] on div at bounding box center [548, 186] width 11 height 11
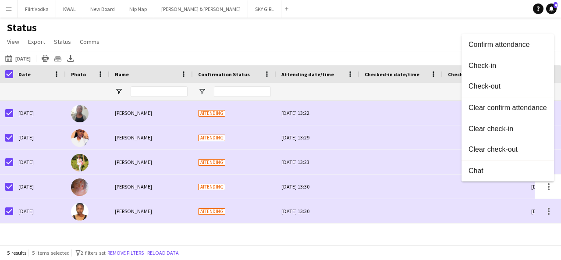
click at [440, 92] on div at bounding box center [280, 130] width 561 height 260
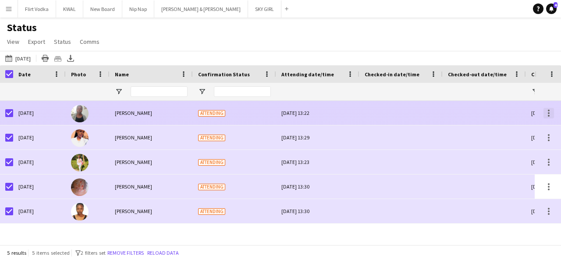
click at [549, 115] on div at bounding box center [549, 116] width 2 height 2
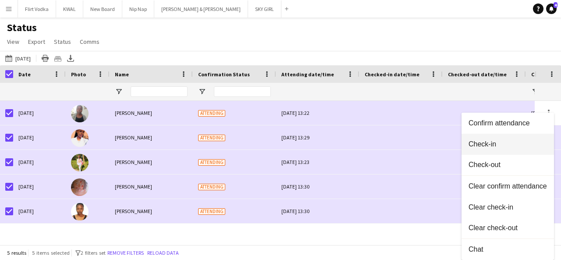
click at [495, 146] on span "Check-in" at bounding box center [507, 144] width 78 height 8
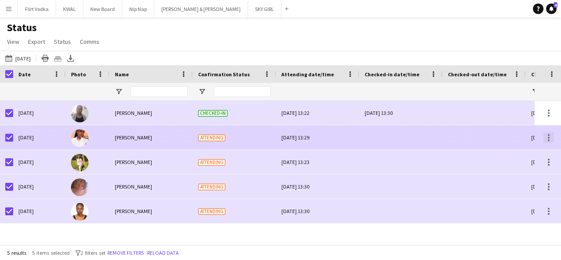
click at [547, 141] on div at bounding box center [548, 137] width 11 height 11
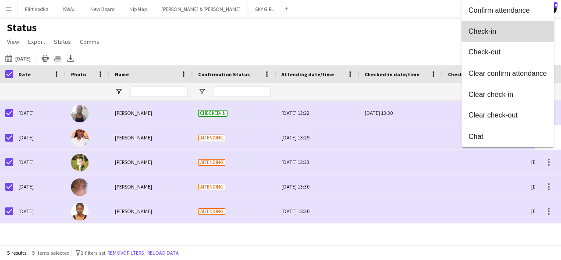
click at [488, 24] on button "Check-in" at bounding box center [507, 31] width 92 height 21
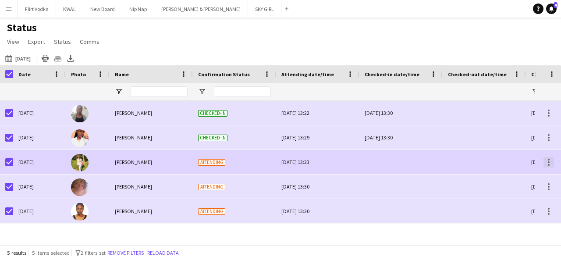
click at [550, 162] on div at bounding box center [548, 162] width 11 height 11
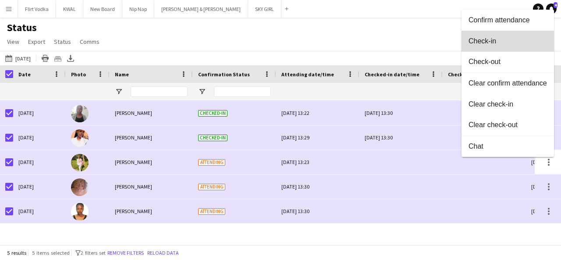
click at [487, 46] on button "Check-in" at bounding box center [507, 41] width 92 height 21
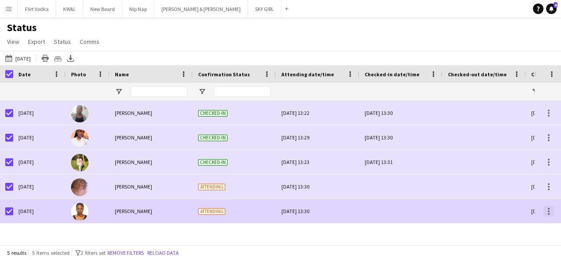
click at [548, 214] on div at bounding box center [549, 214] width 2 height 2
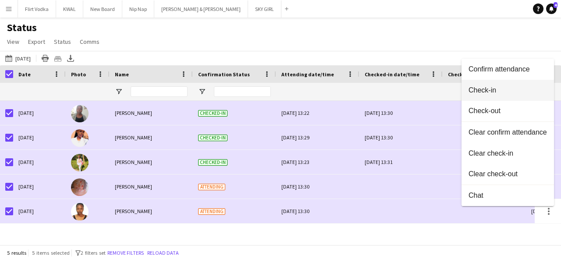
click at [483, 82] on button "Check-in" at bounding box center [507, 90] width 92 height 21
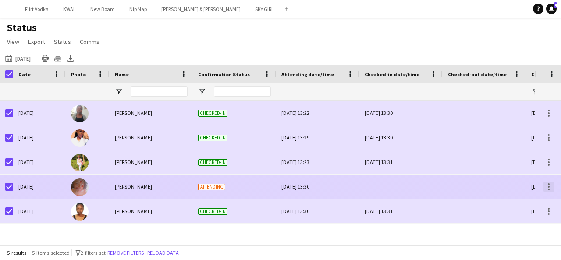
click at [549, 183] on div at bounding box center [548, 186] width 11 height 11
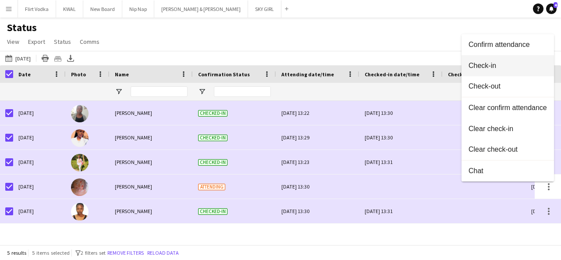
click at [486, 73] on button "Check-in" at bounding box center [507, 65] width 92 height 21
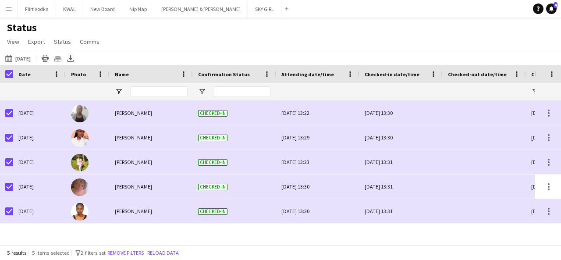
click at [406, 23] on div "Status View Views Default view New view Update view Delete view Edit name Custo…" at bounding box center [280, 36] width 561 height 30
click at [3, 74] on div at bounding box center [6, 74] width 13 height 18
